Goal: Task Accomplishment & Management: Complete application form

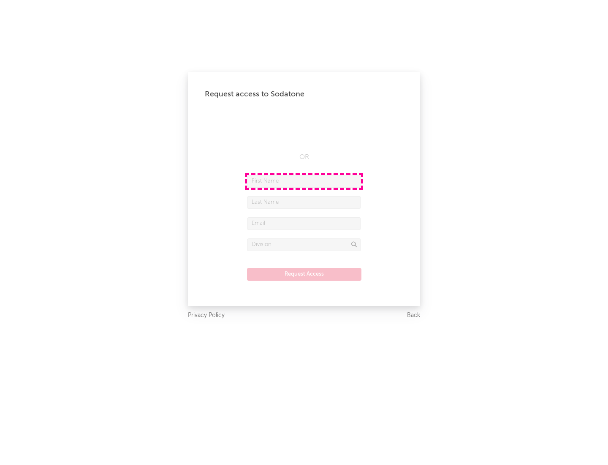
click at [304, 181] on input "text" at bounding box center [304, 181] width 114 height 13
type input "[PERSON_NAME]"
click at [304, 202] on input "text" at bounding box center [304, 202] width 114 height 13
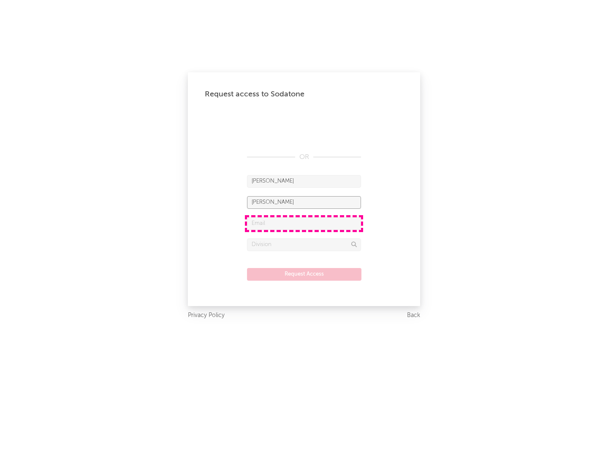
type input "[PERSON_NAME]"
click at [304, 223] on input "text" at bounding box center [304, 223] width 114 height 13
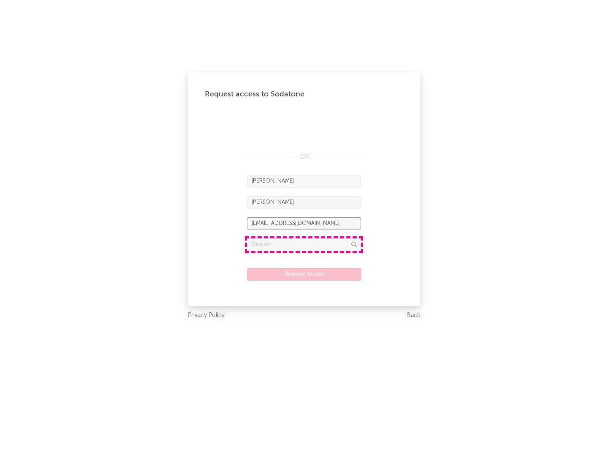
type input "[EMAIL_ADDRESS][DOMAIN_NAME]"
click at [304, 244] on input "text" at bounding box center [304, 244] width 114 height 13
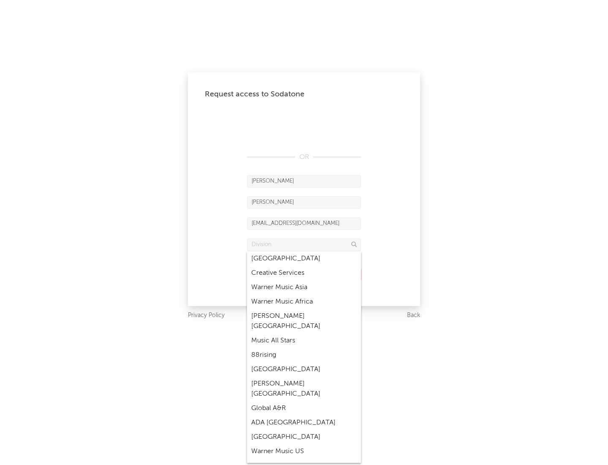
click at [304, 333] on div "Music All Stars" at bounding box center [304, 340] width 114 height 14
type input "Music All Stars"
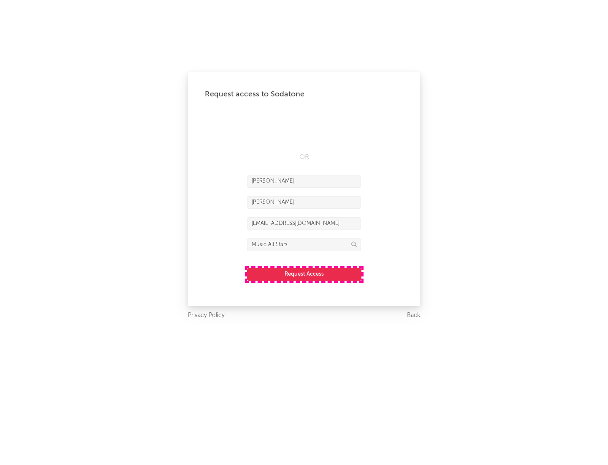
click at [304, 274] on button "Request Access" at bounding box center [304, 274] width 114 height 13
